Goal: Information Seeking & Learning: Learn about a topic

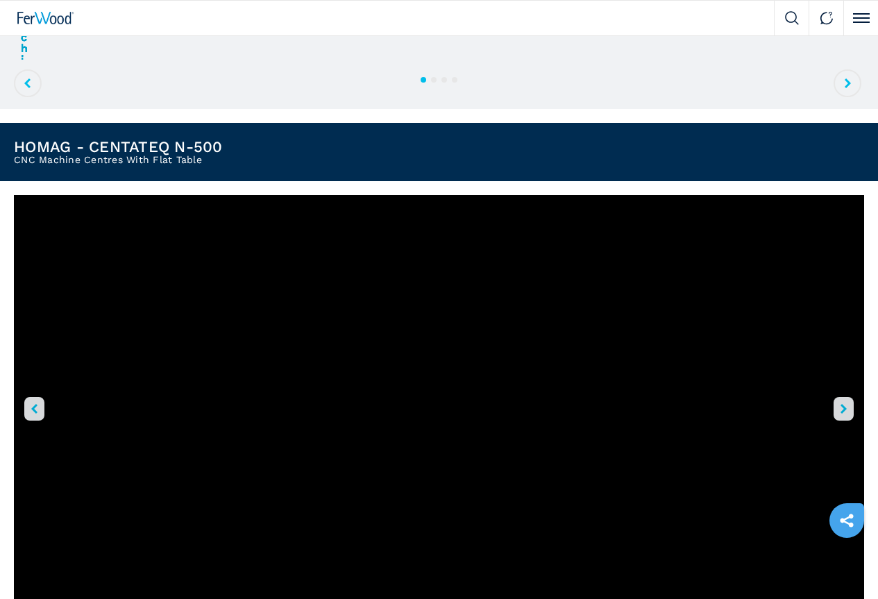
scroll to position [347, 0]
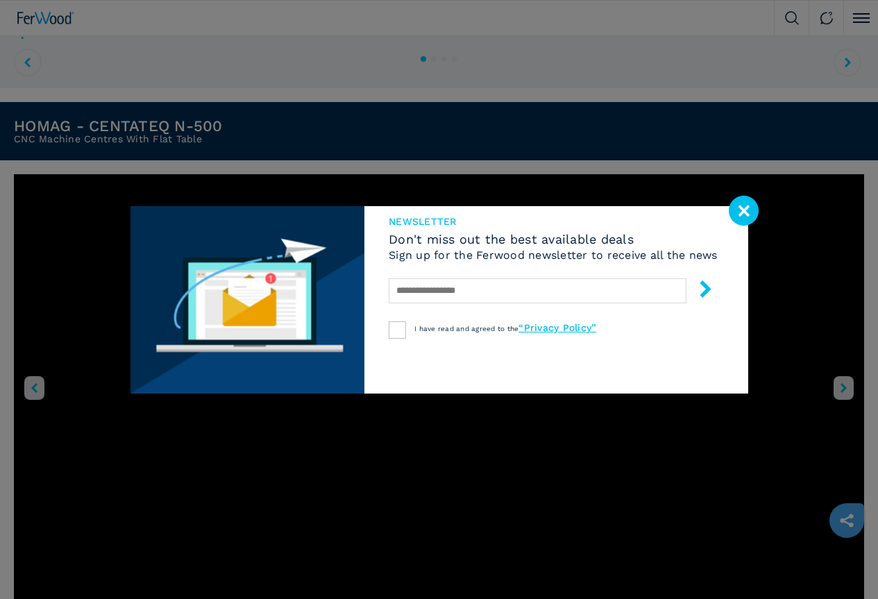
click at [737, 210] on image at bounding box center [744, 211] width 30 height 30
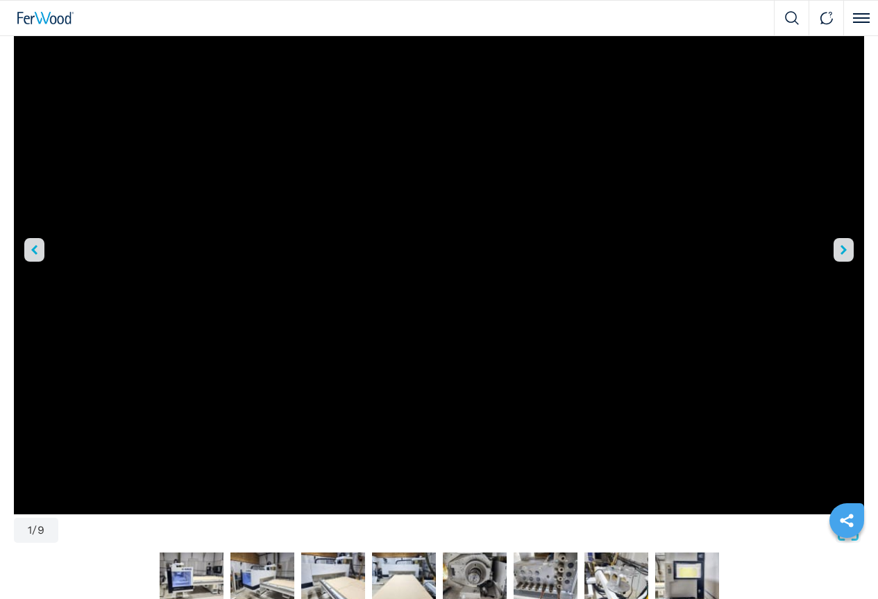
scroll to position [486, 0]
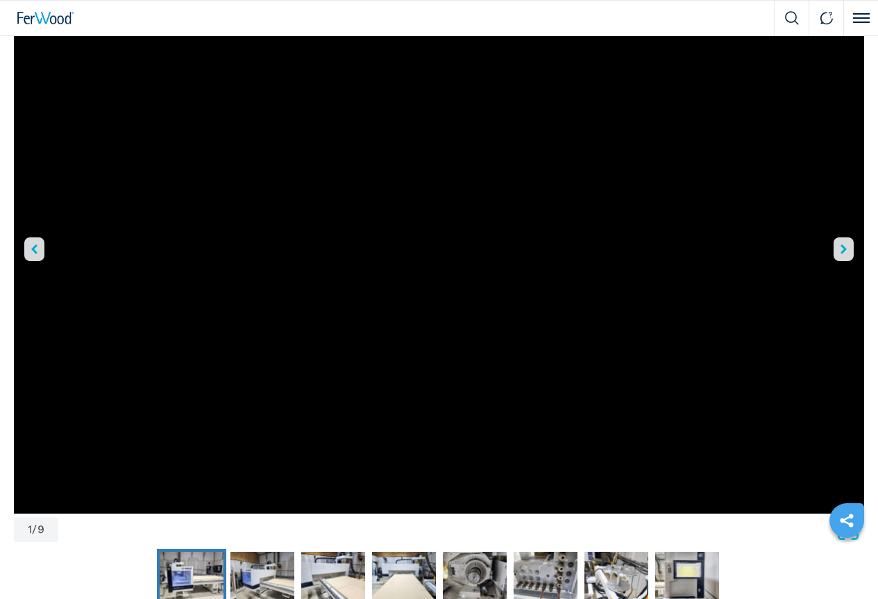
click at [160, 552] on img "Go to Slide 2" at bounding box center [192, 577] width 64 height 50
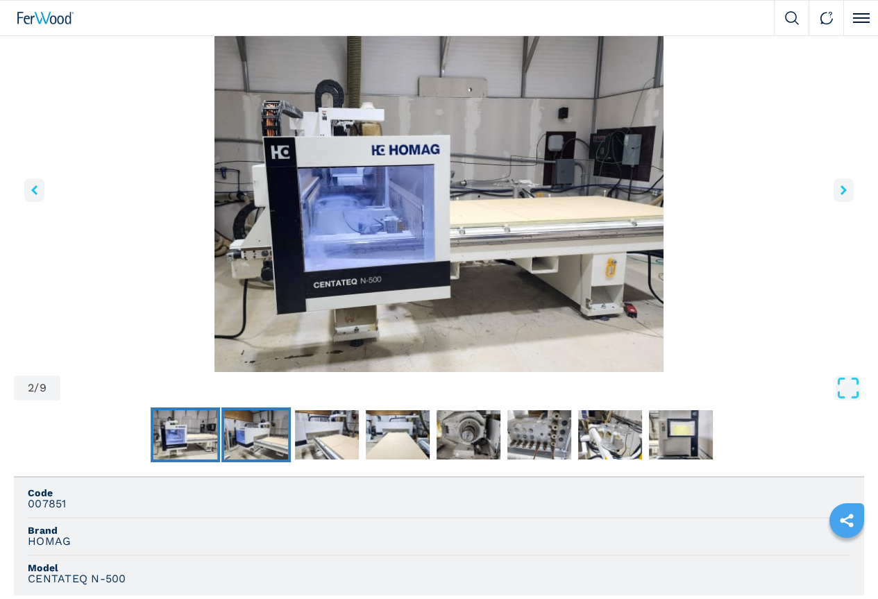
click at [224, 457] on img "Go to Slide 3" at bounding box center [256, 435] width 64 height 50
click at [295, 454] on img "Go to Slide 4" at bounding box center [327, 435] width 64 height 50
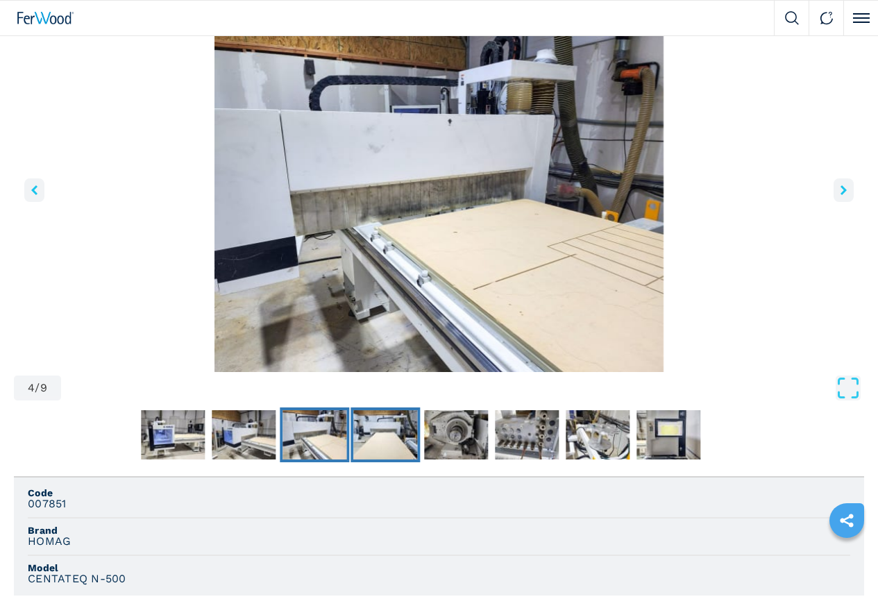
click at [353, 460] on img "Go to Slide 5" at bounding box center [385, 435] width 64 height 50
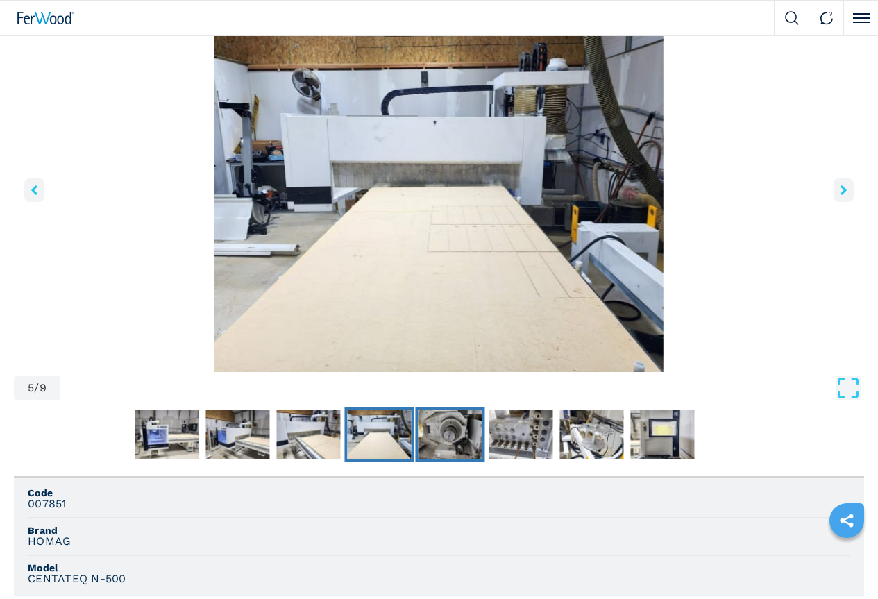
click at [418, 460] on img "Go to Slide 6" at bounding box center [450, 435] width 64 height 50
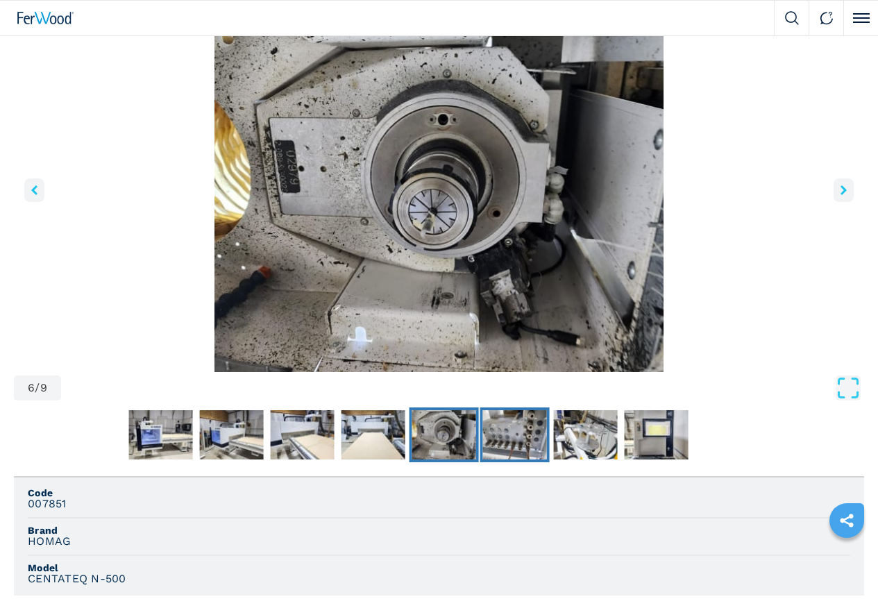
click at [483, 458] on img "Go to Slide 7" at bounding box center [515, 435] width 64 height 50
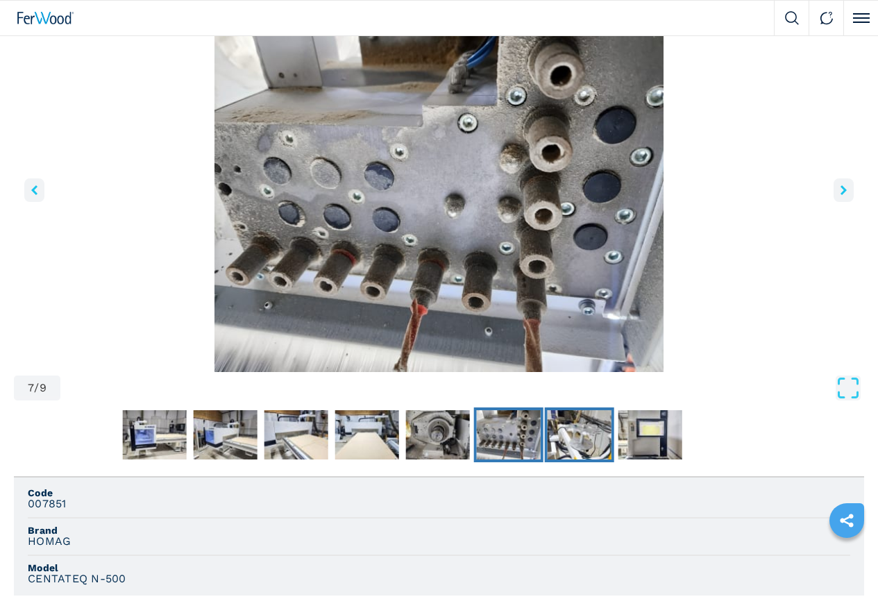
click at [547, 460] on img "Go to Slide 8" at bounding box center [579, 435] width 64 height 50
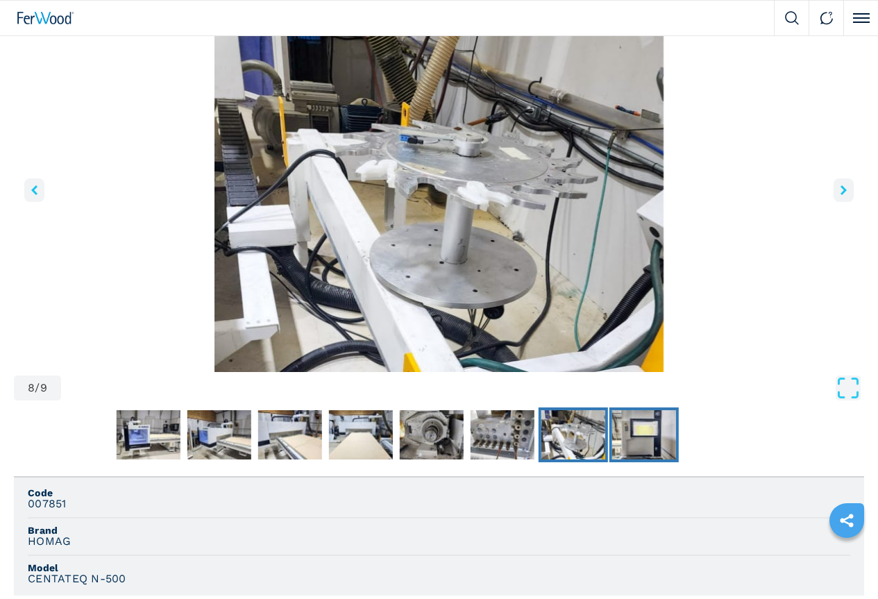
click at [612, 458] on img "Go to Slide 9" at bounding box center [644, 435] width 64 height 50
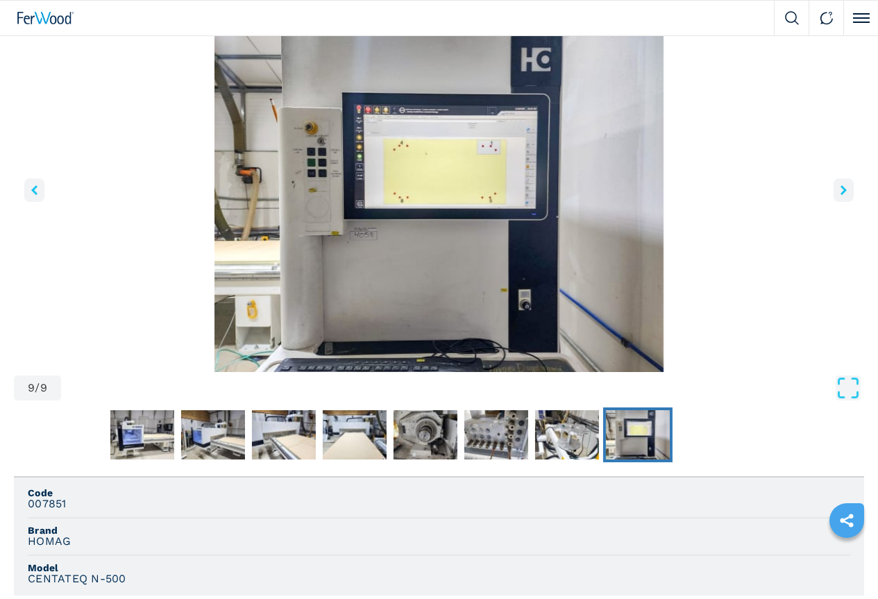
click at [841, 195] on icon "right-button" at bounding box center [844, 190] width 6 height 10
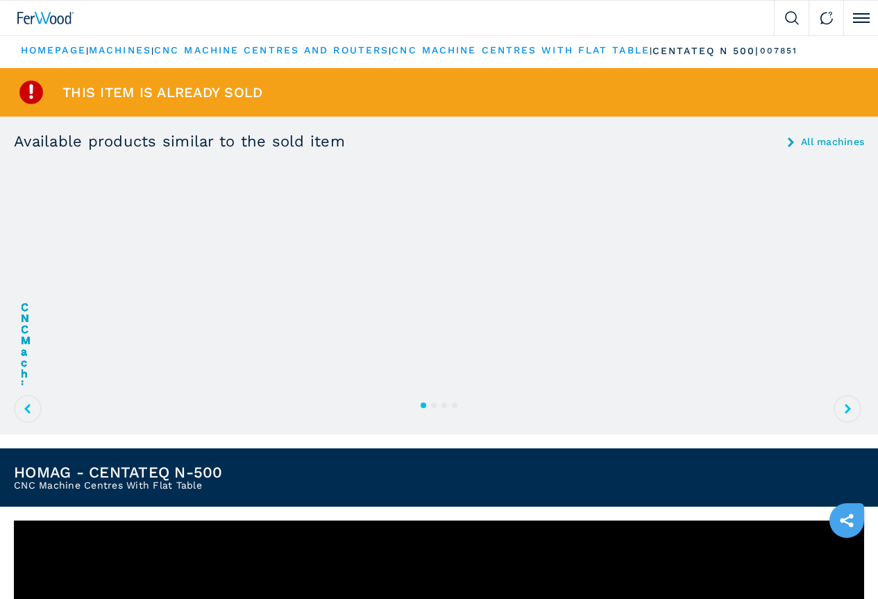
scroll to position [0, 0]
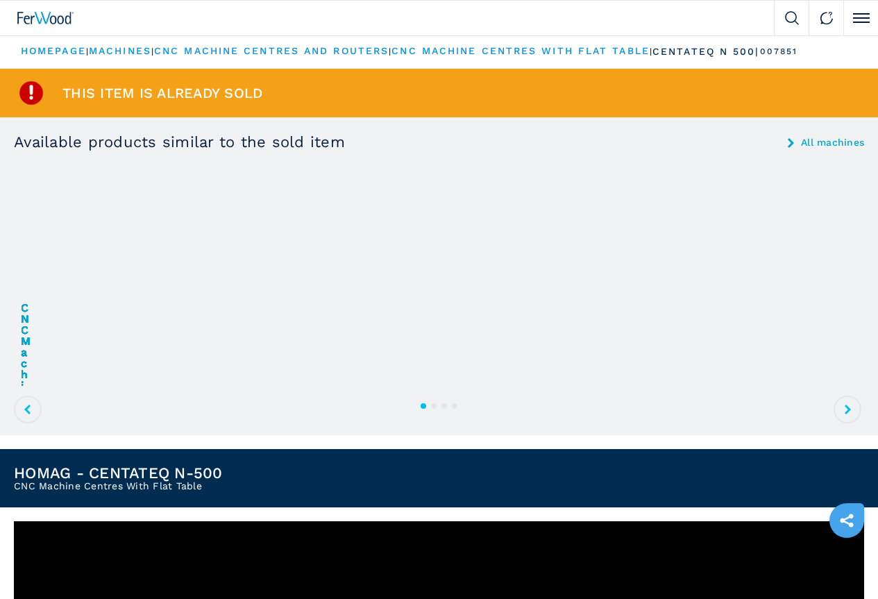
click at [233, 56] on link "cnc machine centres and routers" at bounding box center [271, 50] width 235 height 11
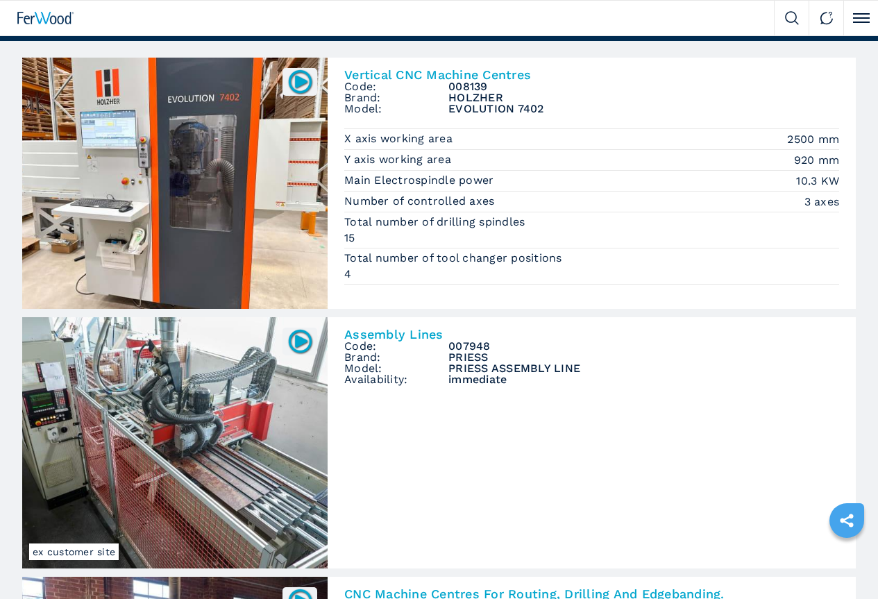
scroll to position [69, 0]
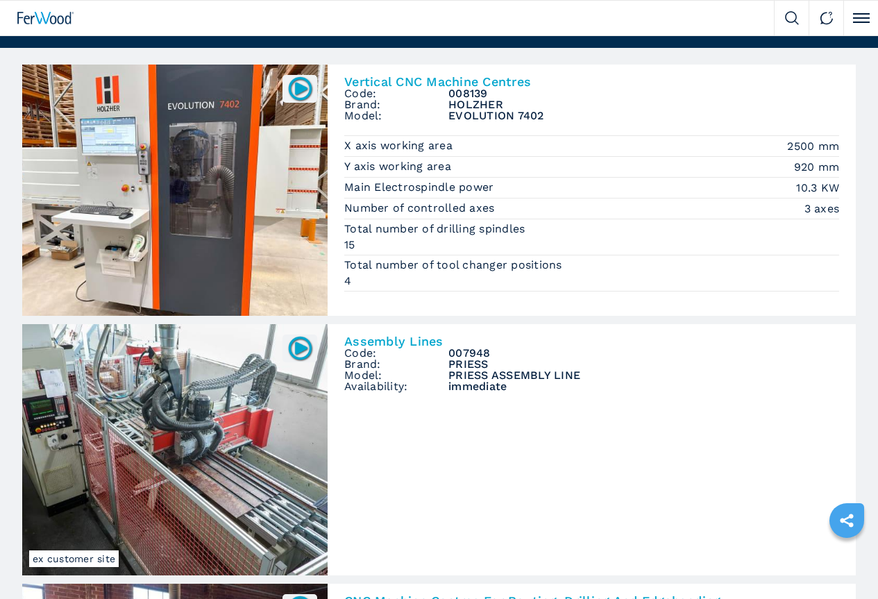
click at [0, 0] on span "5 axis cnc routers" at bounding box center [0, 0] width 0 height 0
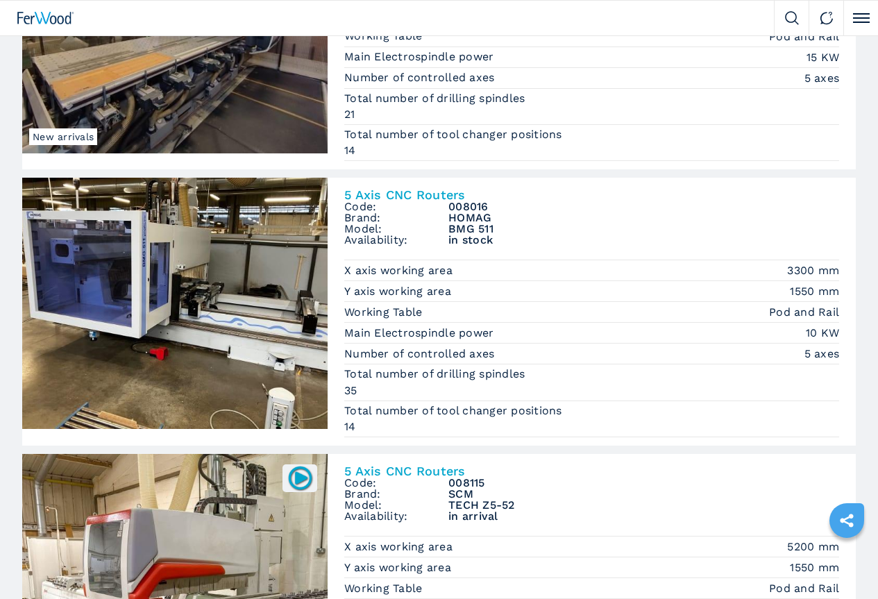
scroll to position [278, 0]
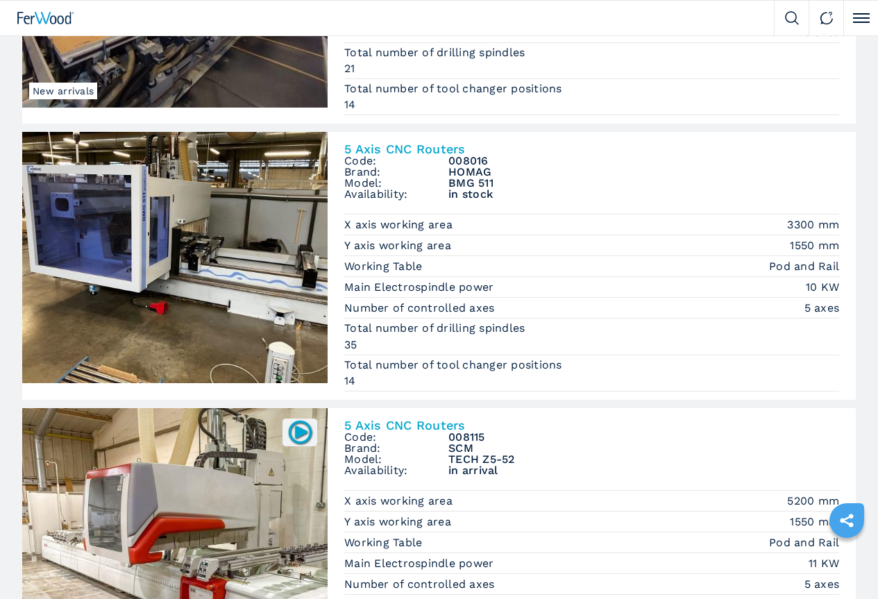
click at [0, 0] on img at bounding box center [0, 0] width 0 height 0
click at [0, 0] on h2 "5 Axis CNC Routers" at bounding box center [0, 0] width 0 height 0
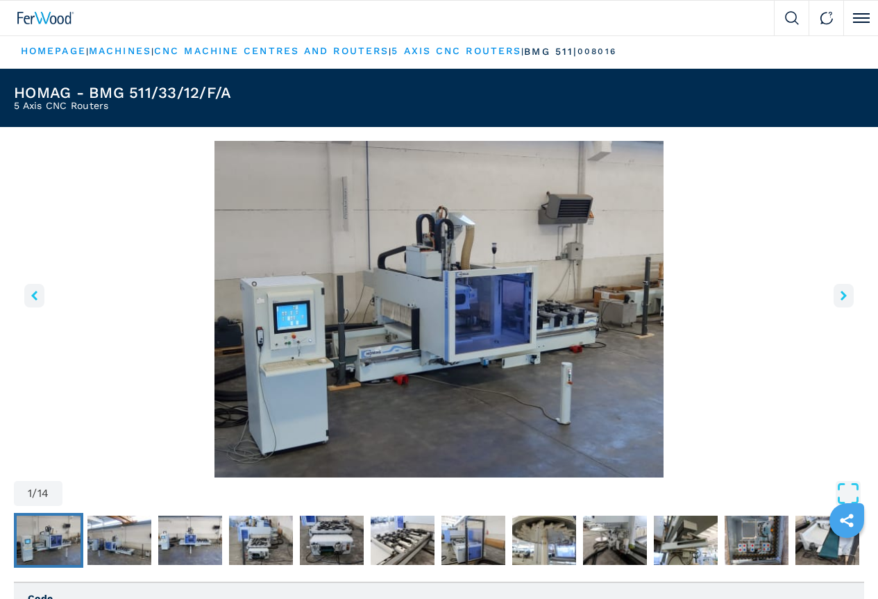
click at [841, 301] on icon "right-button" at bounding box center [844, 296] width 6 height 10
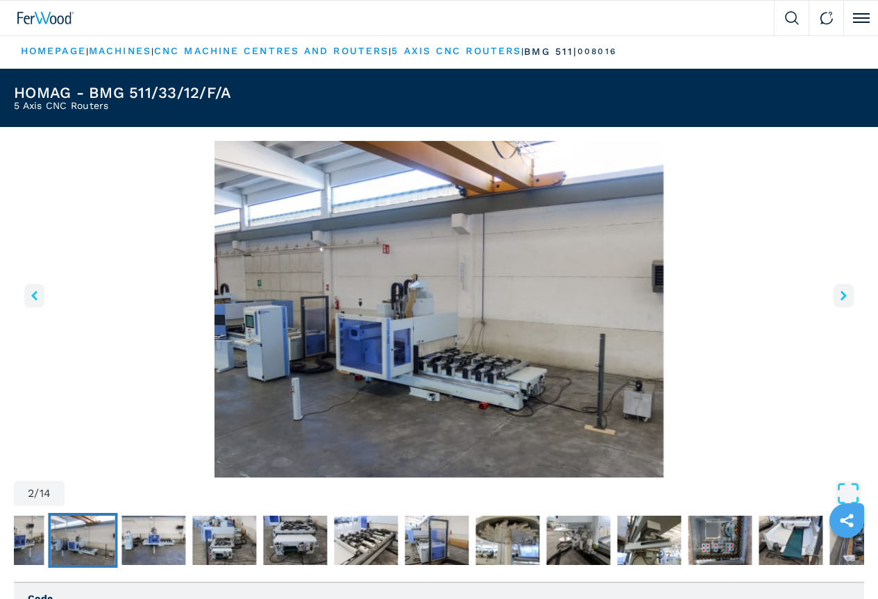
click at [841, 301] on icon "right-button" at bounding box center [844, 296] width 6 height 10
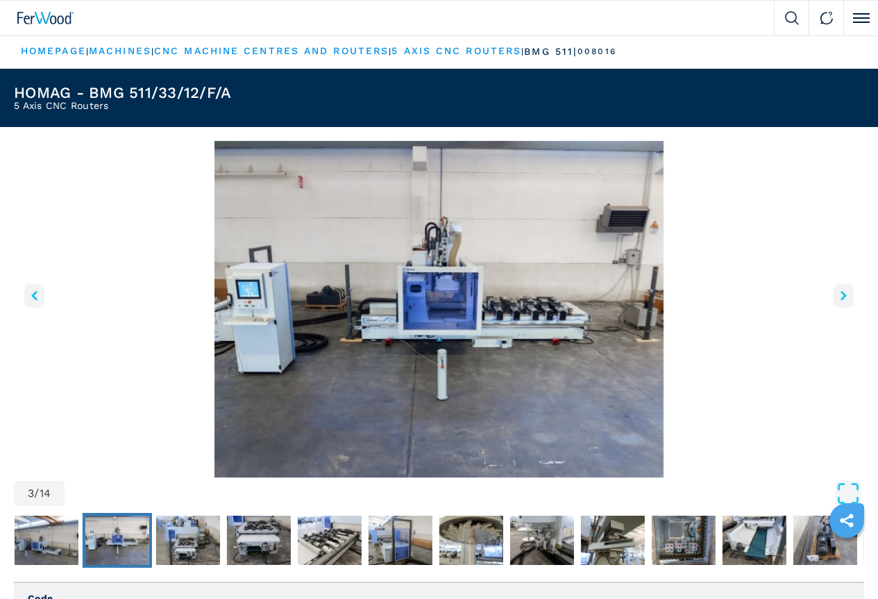
click at [841, 301] on icon "right-button" at bounding box center [844, 296] width 6 height 10
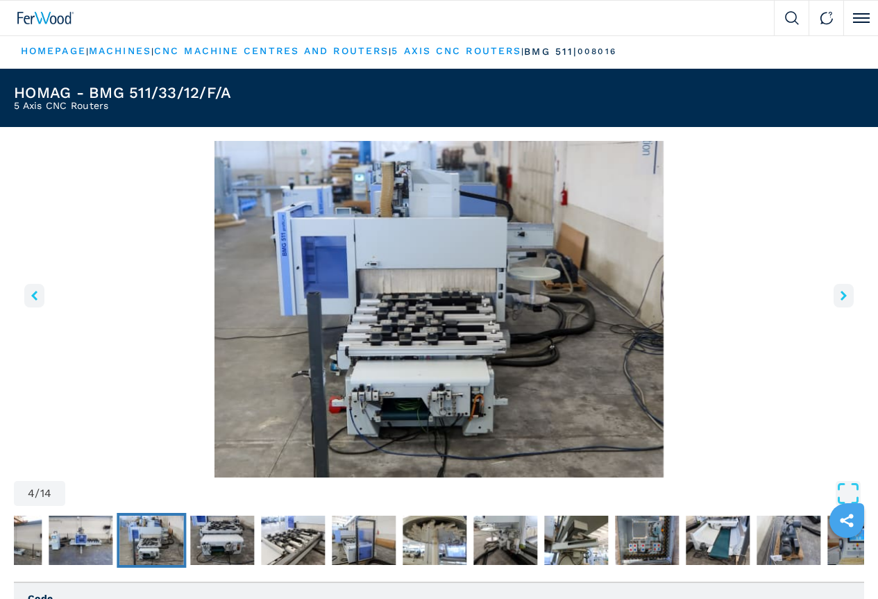
click at [841, 301] on icon "right-button" at bounding box center [844, 296] width 6 height 10
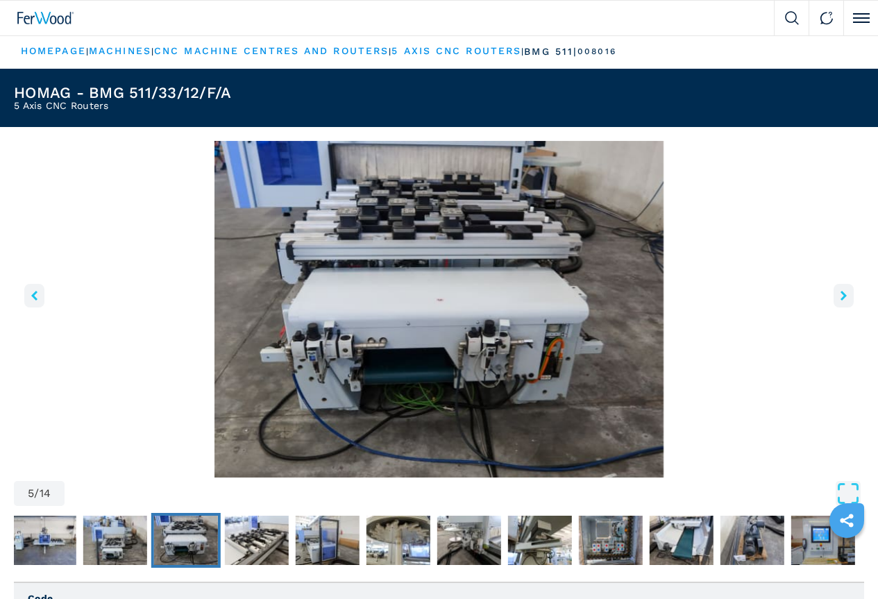
click at [841, 301] on icon "right-button" at bounding box center [844, 296] width 6 height 10
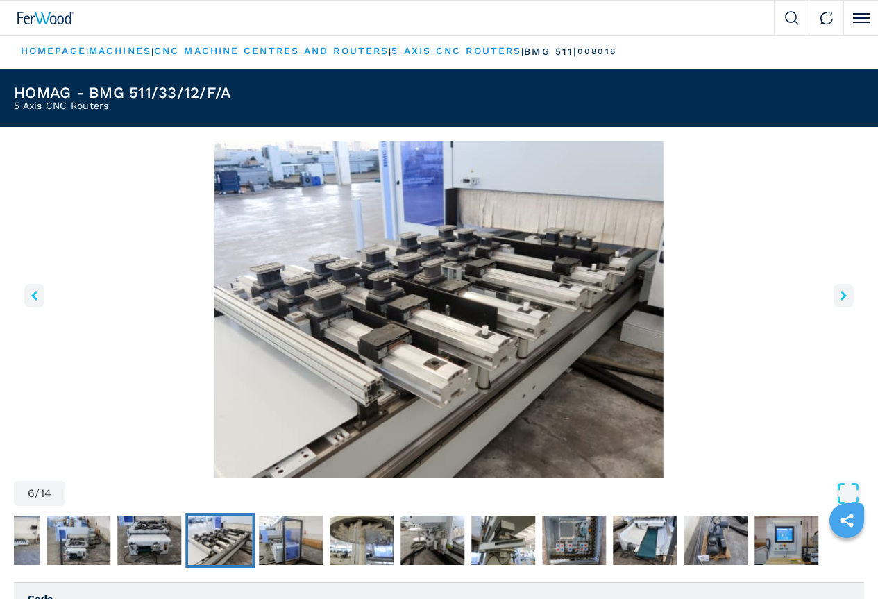
click at [841, 301] on icon "right-button" at bounding box center [844, 296] width 6 height 10
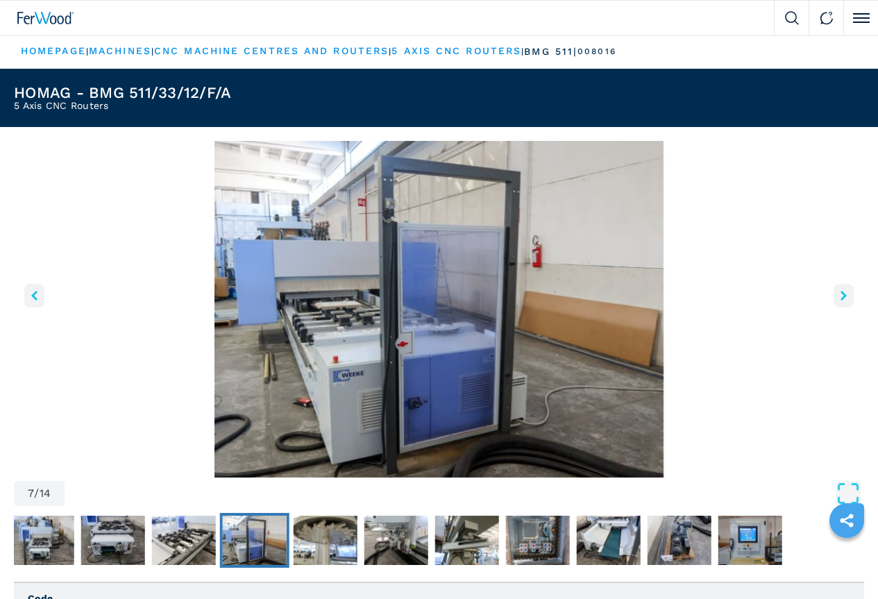
click at [841, 301] on icon "right-button" at bounding box center [844, 296] width 6 height 10
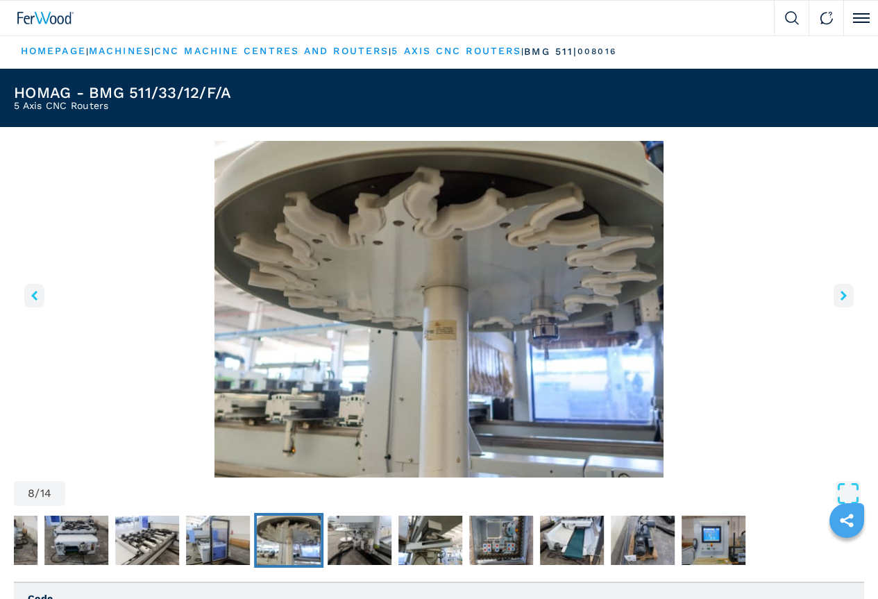
click at [841, 301] on icon "right-button" at bounding box center [844, 296] width 6 height 10
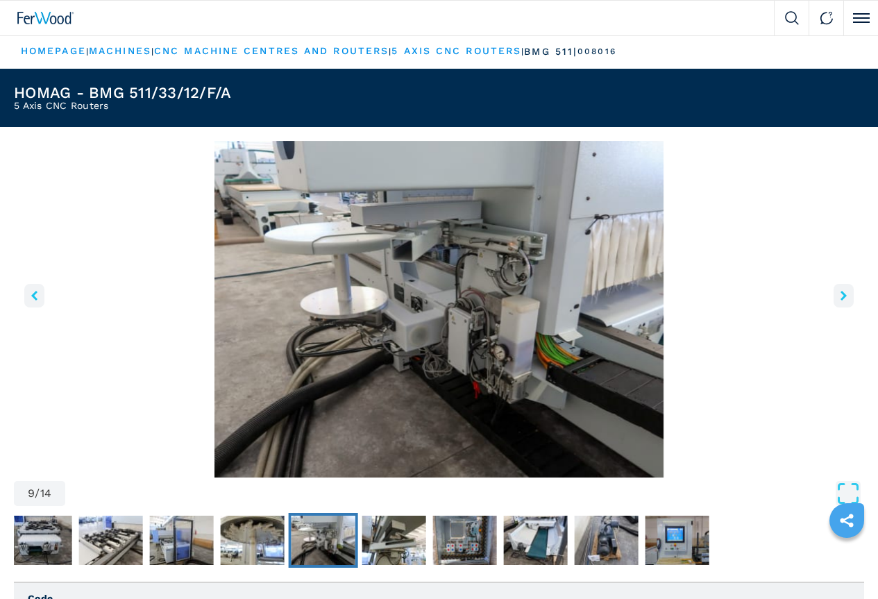
click at [841, 301] on icon "right-button" at bounding box center [844, 296] width 6 height 10
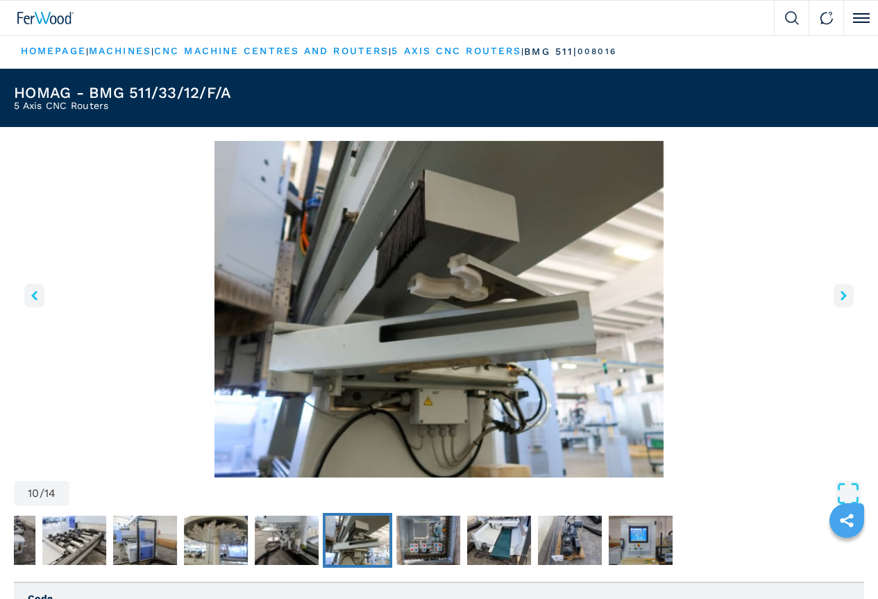
click at [37, 301] on icon "left-button" at bounding box center [34, 296] width 6 height 10
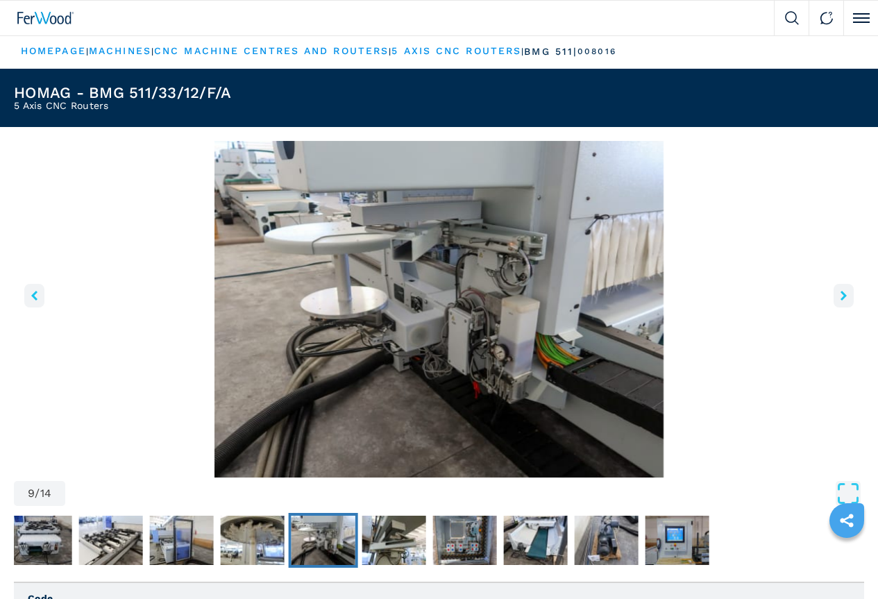
click at [841, 301] on icon "right-button" at bounding box center [844, 296] width 6 height 10
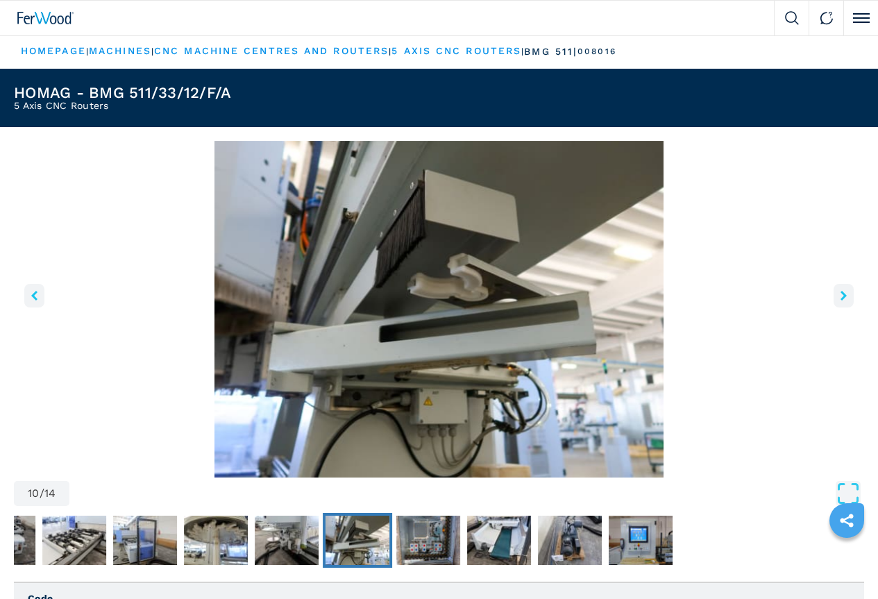
click at [841, 301] on icon "right-button" at bounding box center [844, 296] width 6 height 10
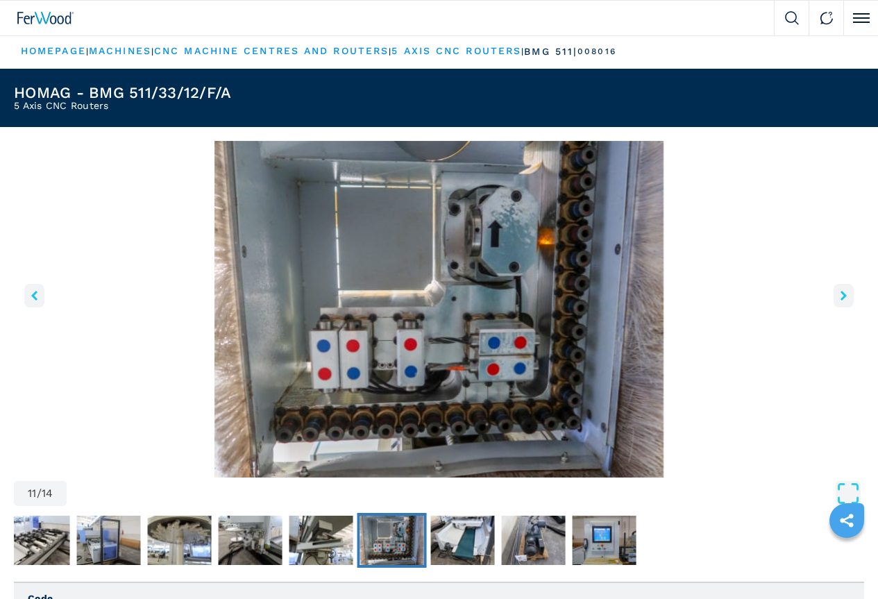
click at [841, 301] on icon "right-button" at bounding box center [844, 296] width 6 height 10
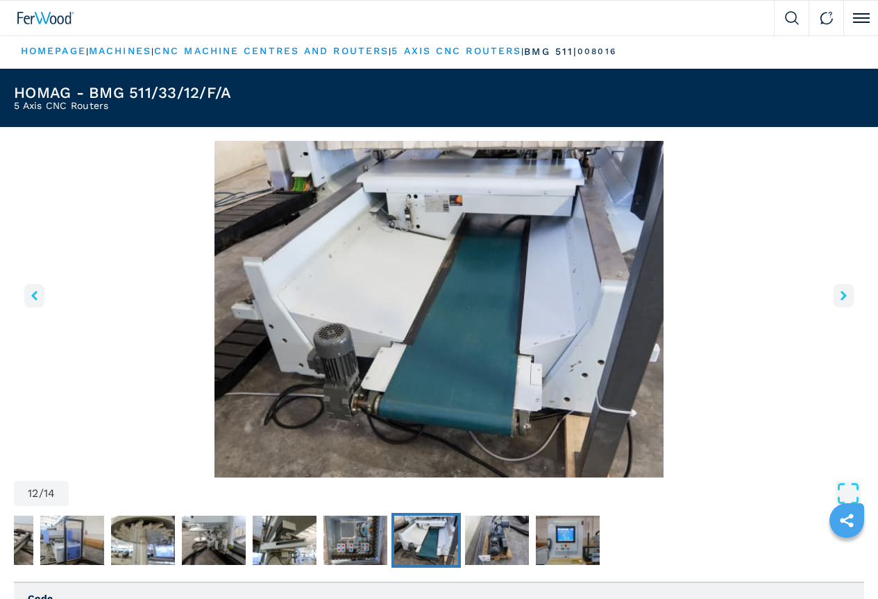
click at [841, 301] on icon "right-button" at bounding box center [844, 296] width 6 height 10
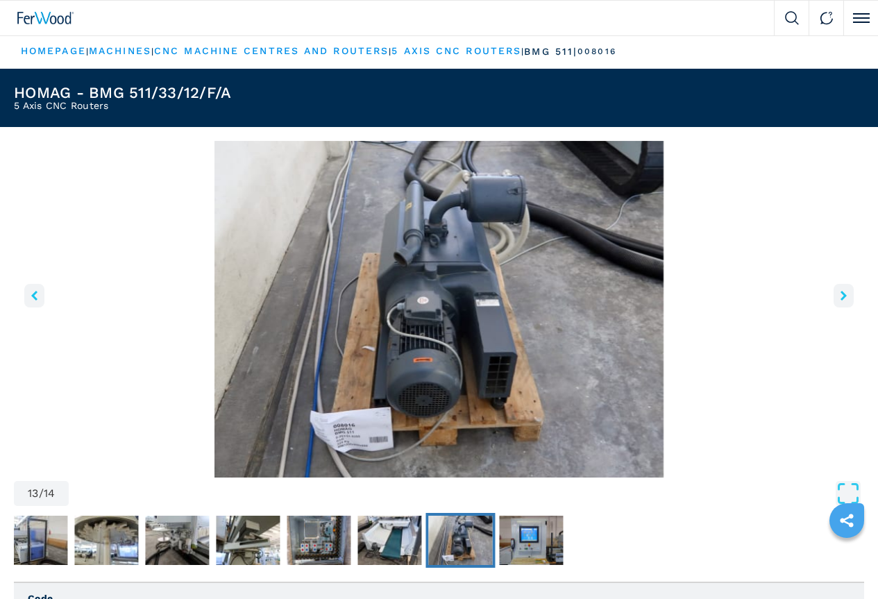
click at [841, 301] on icon "right-button" at bounding box center [844, 296] width 6 height 10
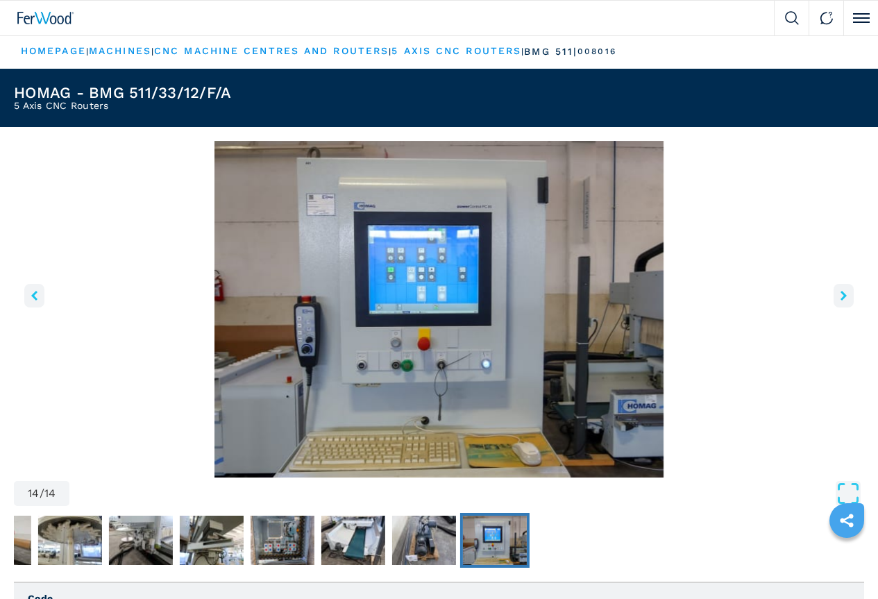
click at [841, 301] on icon "right-button" at bounding box center [844, 296] width 6 height 10
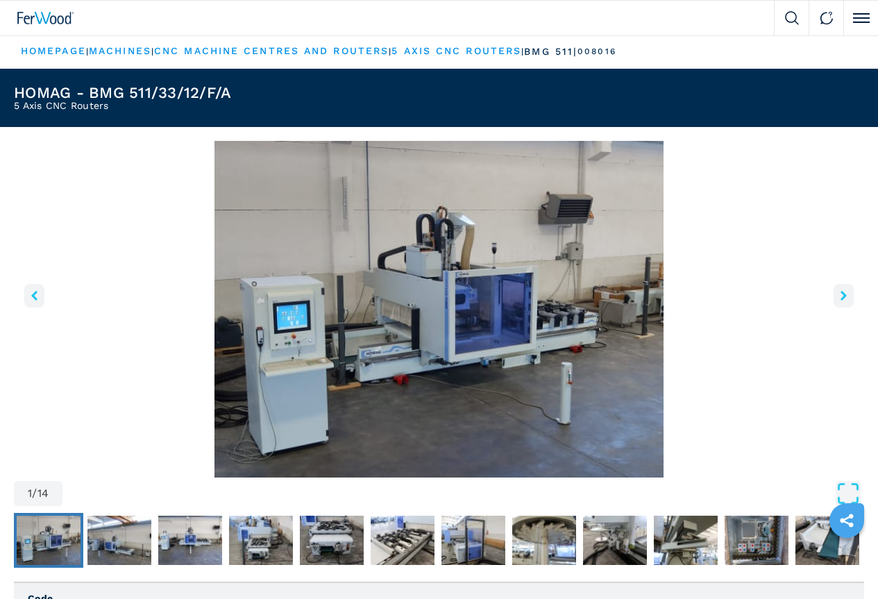
click at [841, 301] on icon "right-button" at bounding box center [844, 296] width 6 height 10
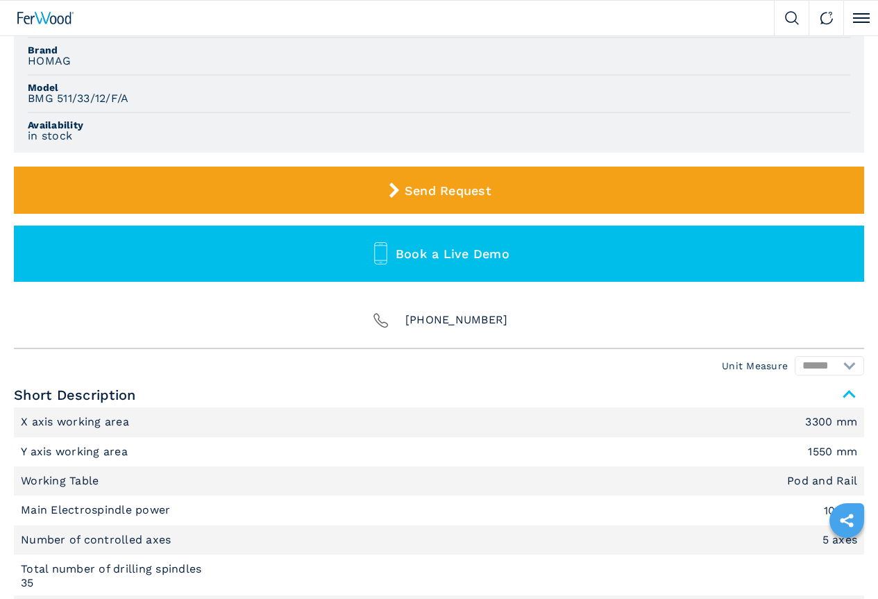
scroll to position [625, 0]
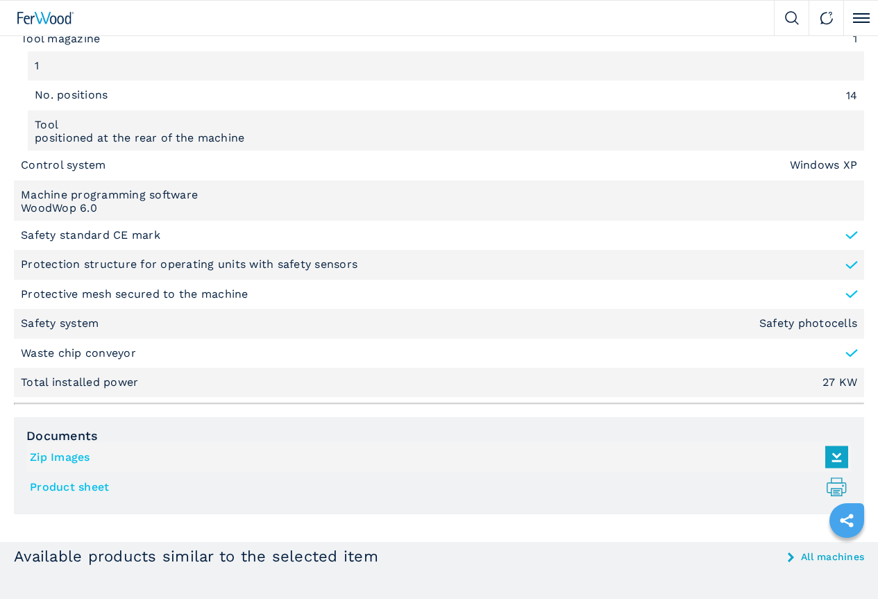
scroll to position [2222, 0]
